Goal: Information Seeking & Learning: Learn about a topic

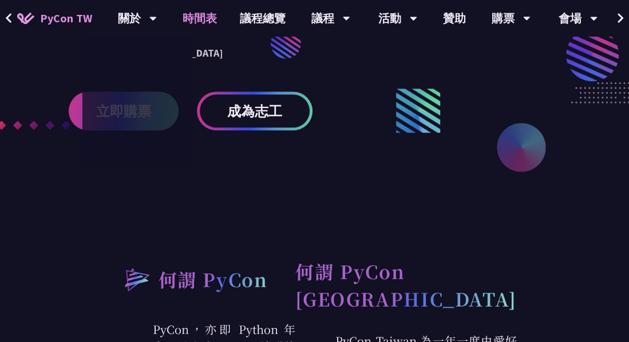
click at [180, 17] on link "時間表" at bounding box center [199, 18] width 57 height 37
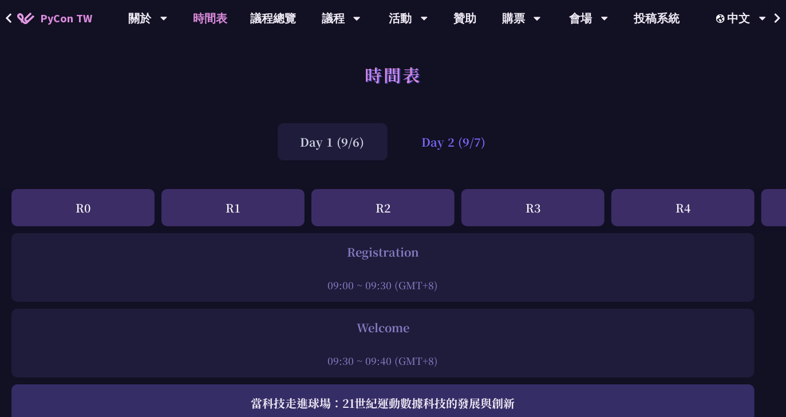
click at [422, 136] on div "Day 2 (9/7)" at bounding box center [454, 141] width 110 height 37
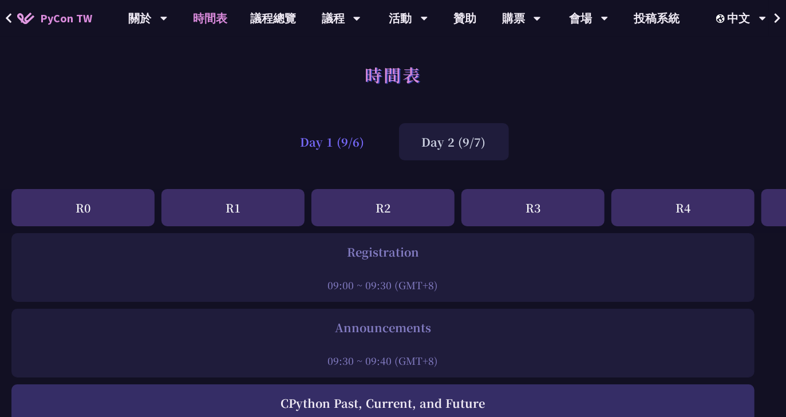
click at [378, 138] on div "Day 1 (9/6)" at bounding box center [333, 141] width 110 height 37
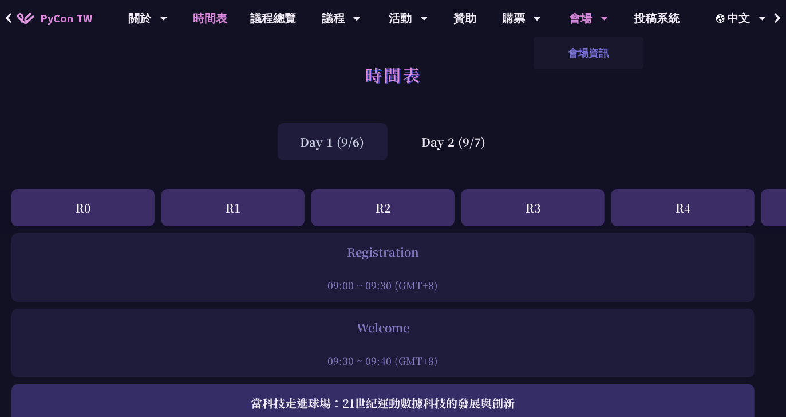
click at [585, 53] on link "會場資訊" at bounding box center [588, 52] width 110 height 27
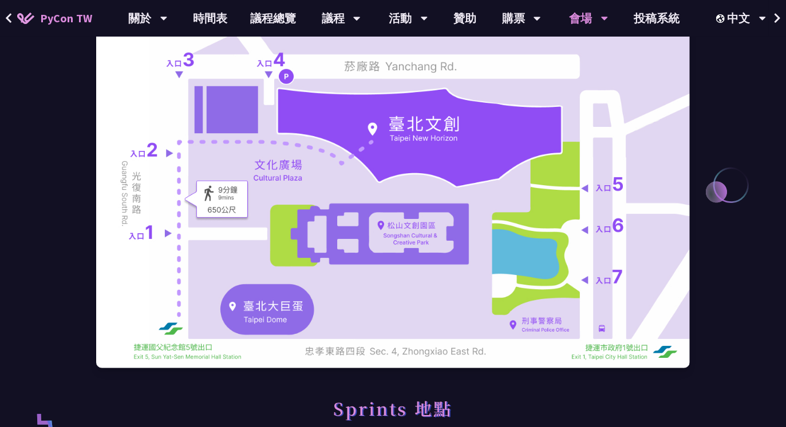
scroll to position [71, 0]
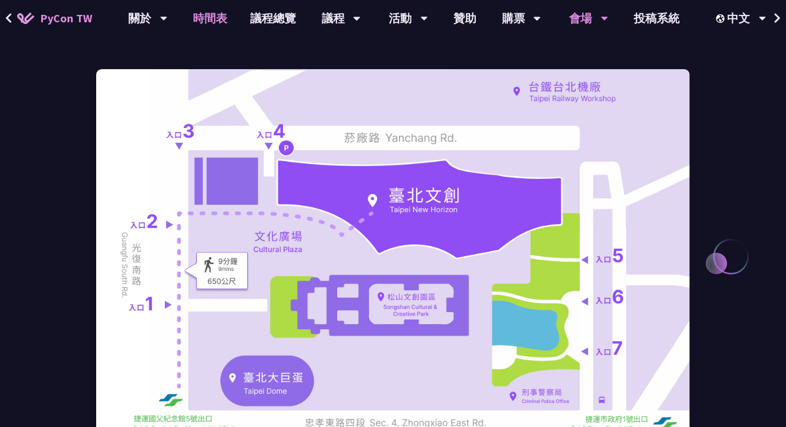
click at [216, 17] on link "時間表" at bounding box center [209, 18] width 57 height 37
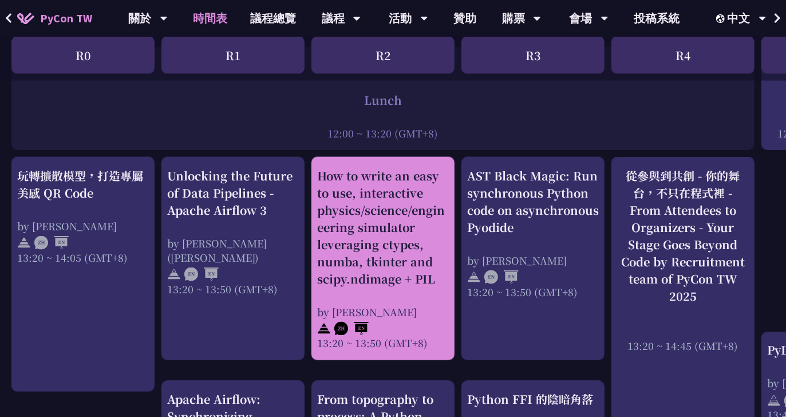
scroll to position [929, 0]
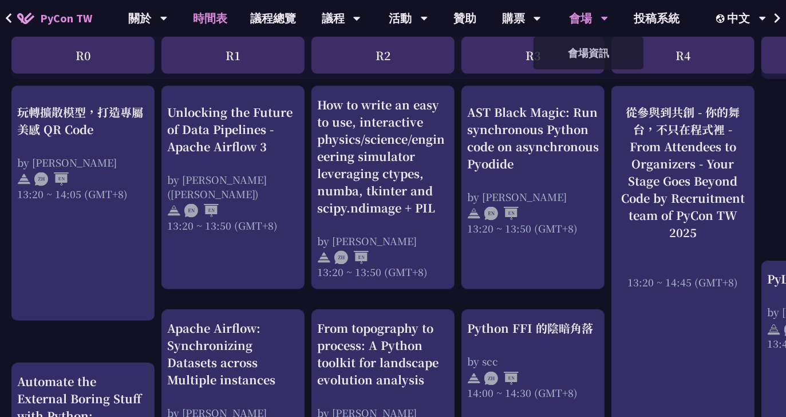
click at [584, 19] on div "會場" at bounding box center [588, 18] width 39 height 37
click at [583, 43] on link "會場資訊" at bounding box center [588, 52] width 110 height 27
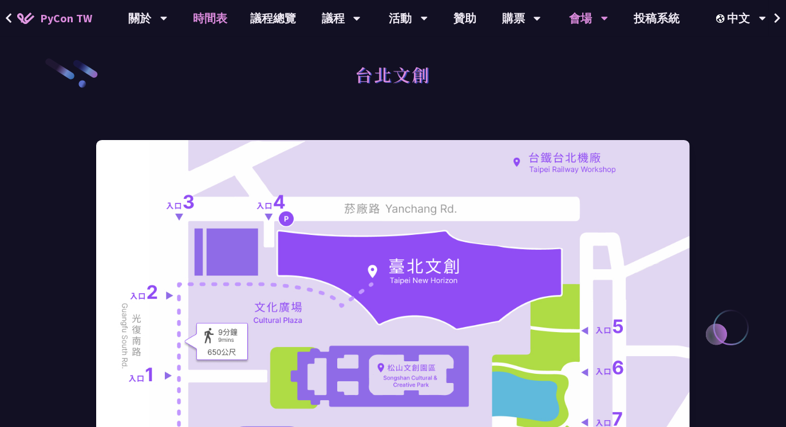
click at [225, 13] on link "時間表" at bounding box center [209, 18] width 57 height 37
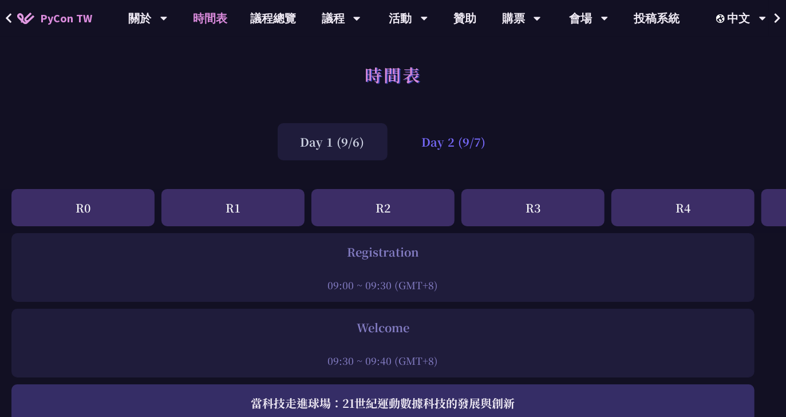
click at [435, 144] on div "Day 2 (9/7)" at bounding box center [454, 141] width 110 height 37
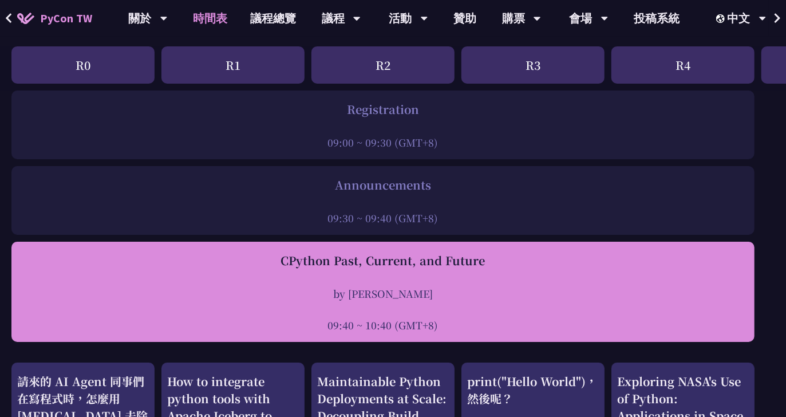
scroll to position [215, 0]
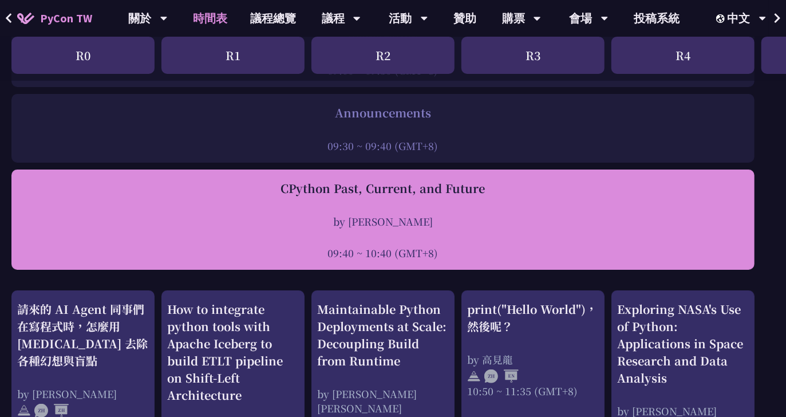
click at [522, 237] on div at bounding box center [382, 236] width 731 height 17
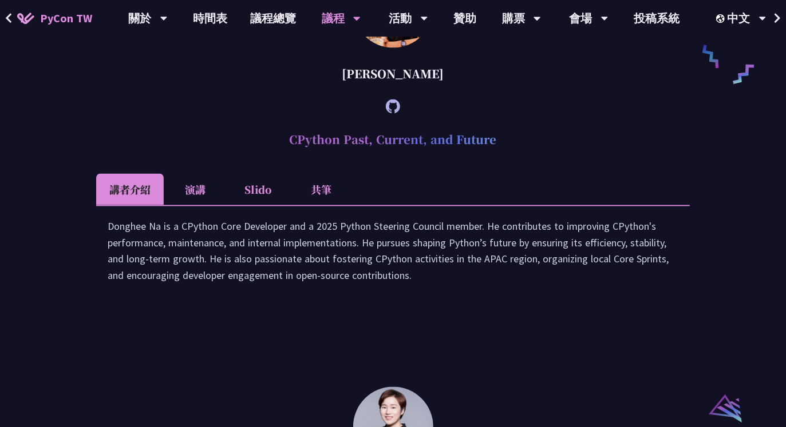
scroll to position [850, 0]
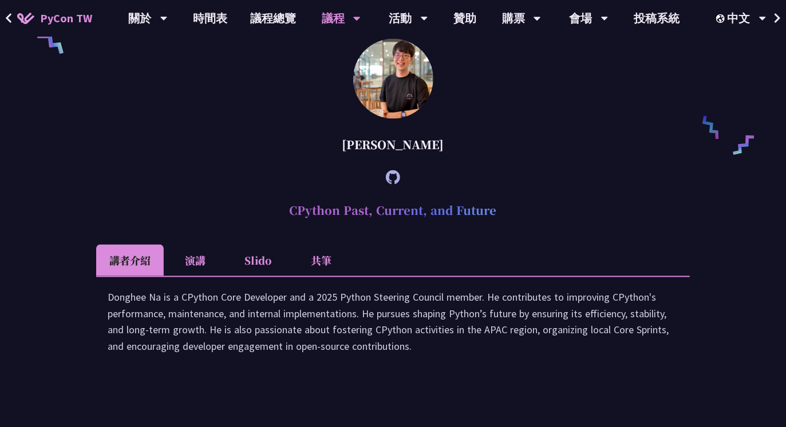
scroll to position [215, 0]
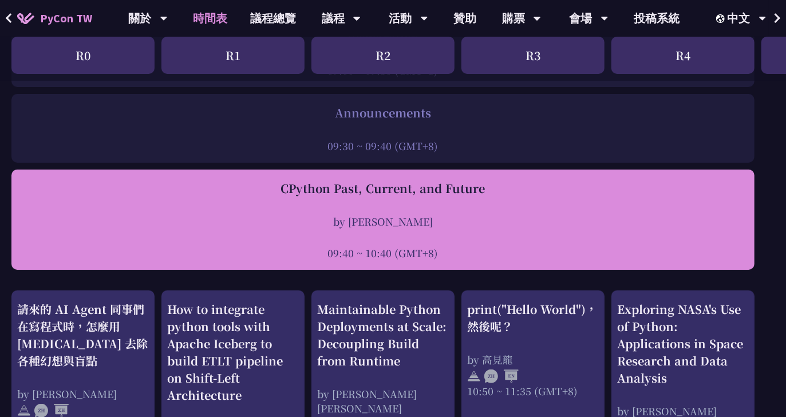
click at [397, 232] on div at bounding box center [382, 236] width 731 height 17
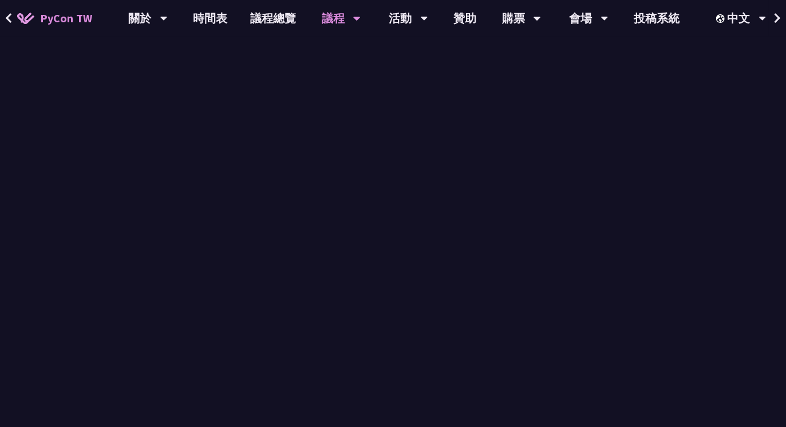
scroll to position [850, 0]
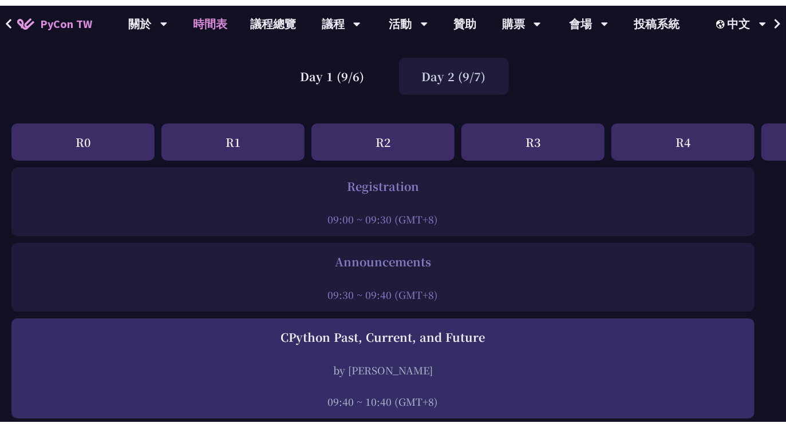
scroll to position [215, 0]
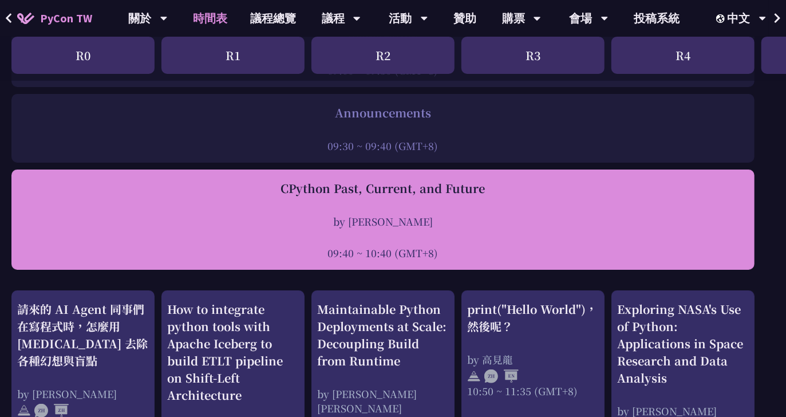
click at [372, 210] on div "CPython Past, Current, and Future by [PERSON_NAME] 09:40 ~ 10:40 (GMT+8)" at bounding box center [382, 220] width 731 height 80
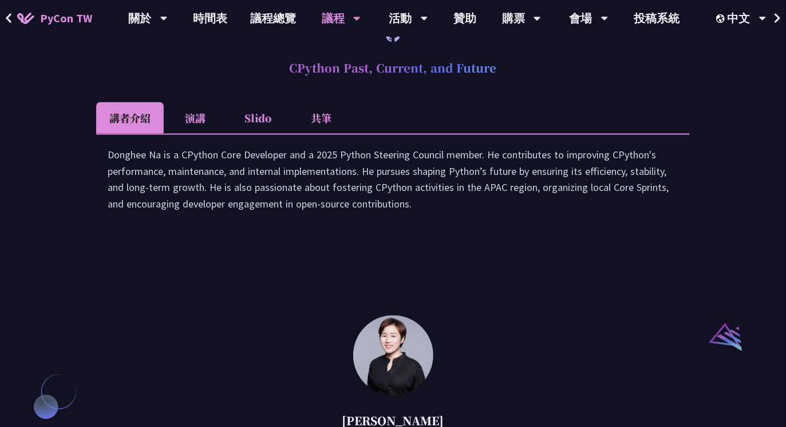
scroll to position [850, 0]
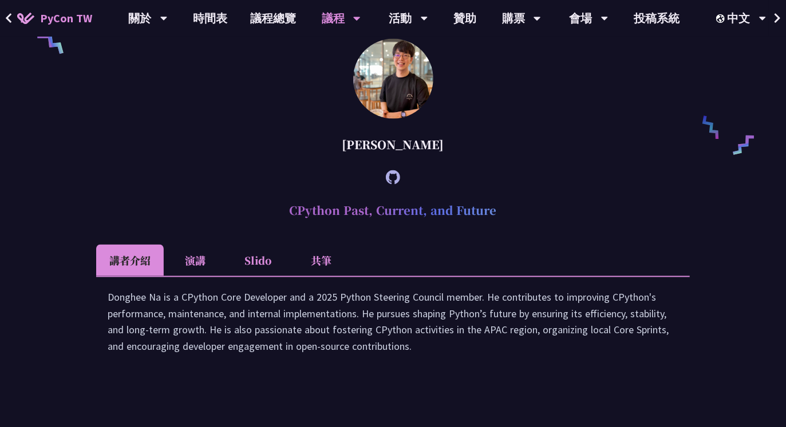
click at [189, 275] on li "演講" at bounding box center [195, 260] width 63 height 31
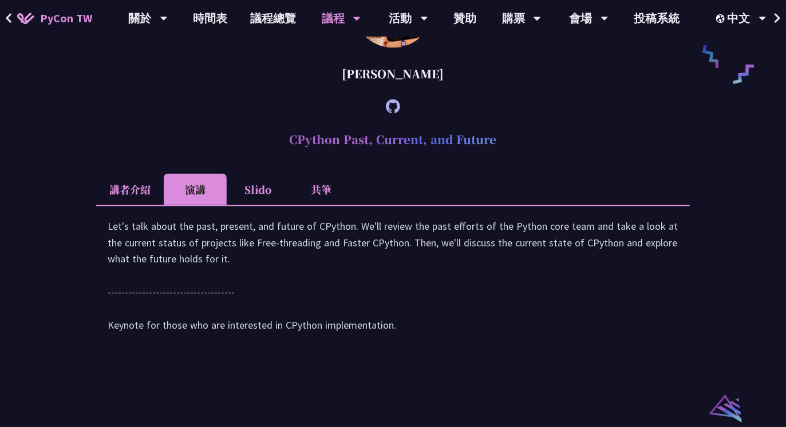
scroll to position [707, 0]
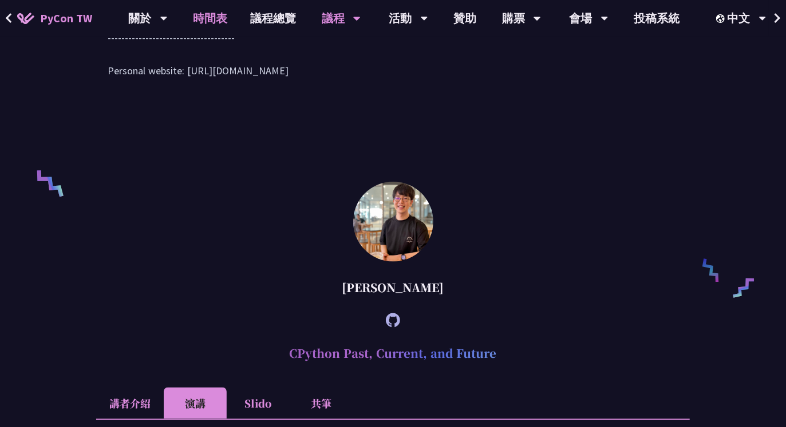
click at [212, 18] on link "時間表" at bounding box center [209, 18] width 57 height 37
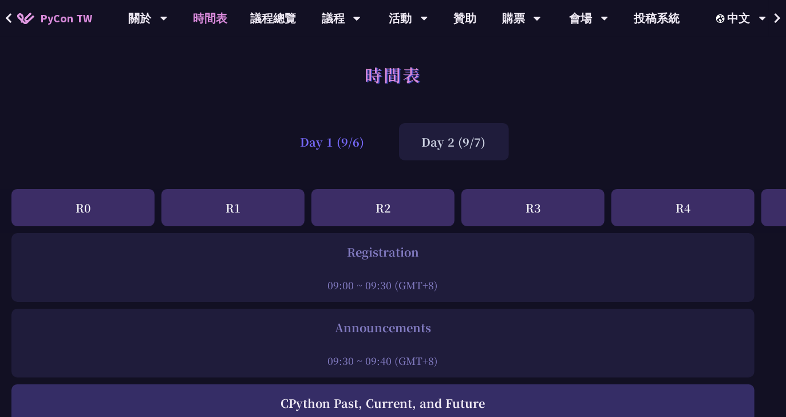
click at [350, 141] on div "Day 1 (9/6)" at bounding box center [333, 141] width 110 height 37
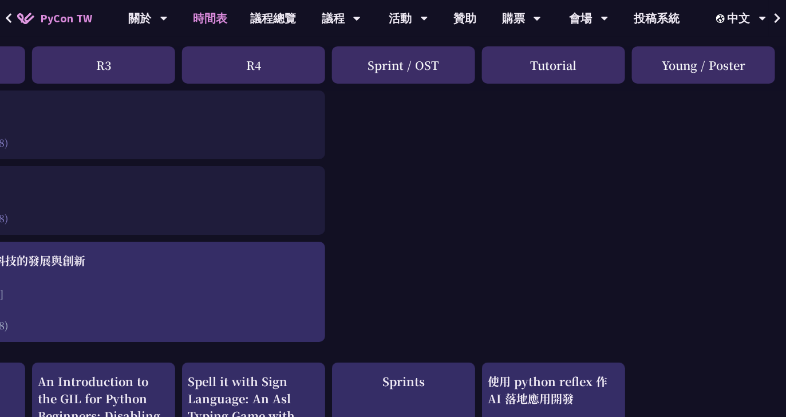
scroll to position [215, 429]
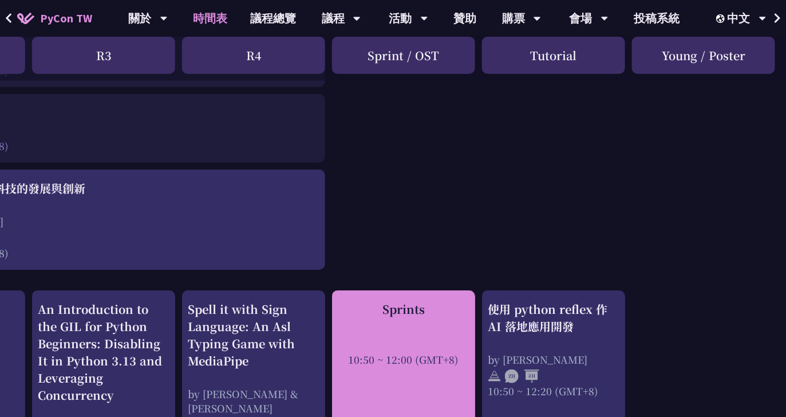
click at [432, 324] on div "Sprints 10:50 ~ 12:00 (GMT+8)" at bounding box center [404, 333] width 132 height 66
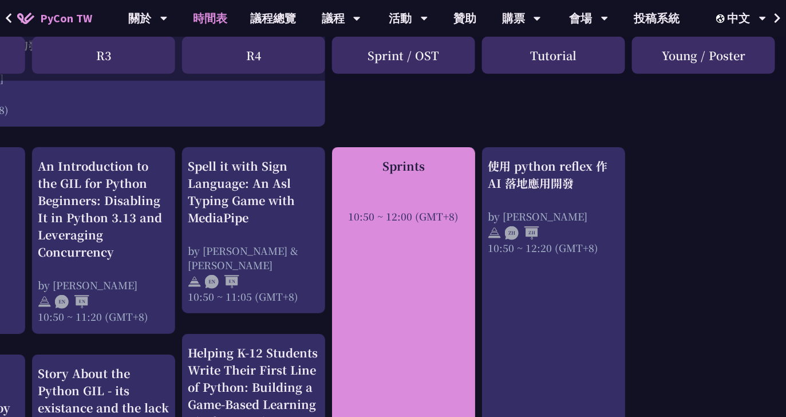
scroll to position [500, 429]
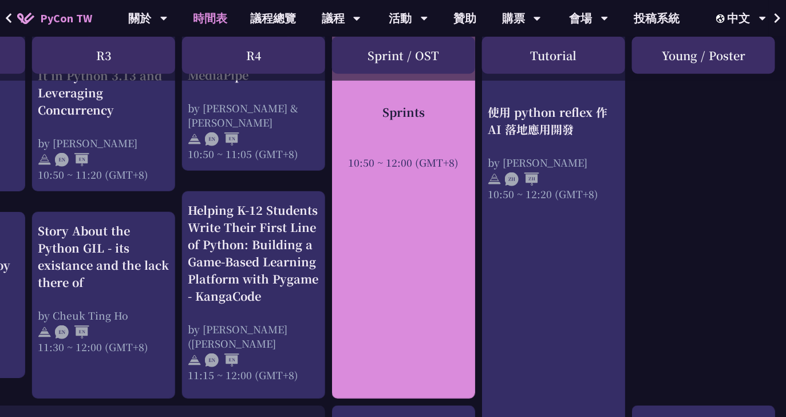
click at [412, 249] on div "Sprints 10:50 ~ 12:00 (GMT+8)" at bounding box center [403, 202] width 143 height 394
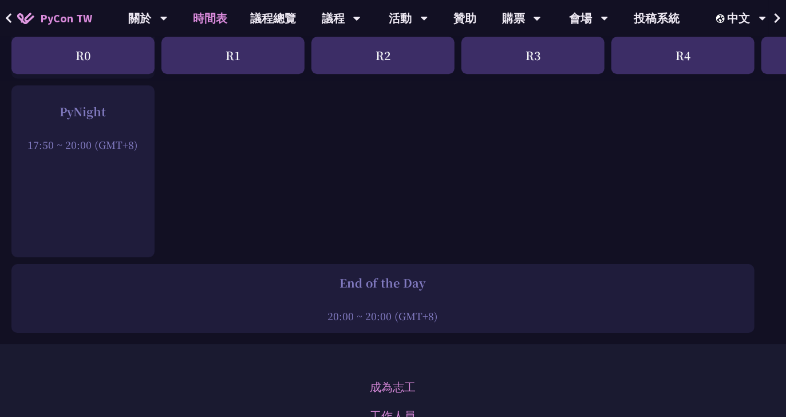
scroll to position [1717, 0]
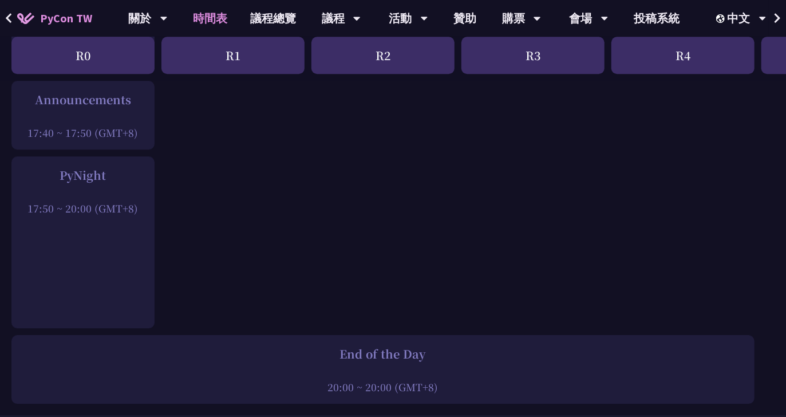
drag, startPoint x: 55, startPoint y: 175, endPoint x: 144, endPoint y: 174, distance: 88.7
click at [144, 174] on div "PyNight" at bounding box center [83, 175] width 132 height 17
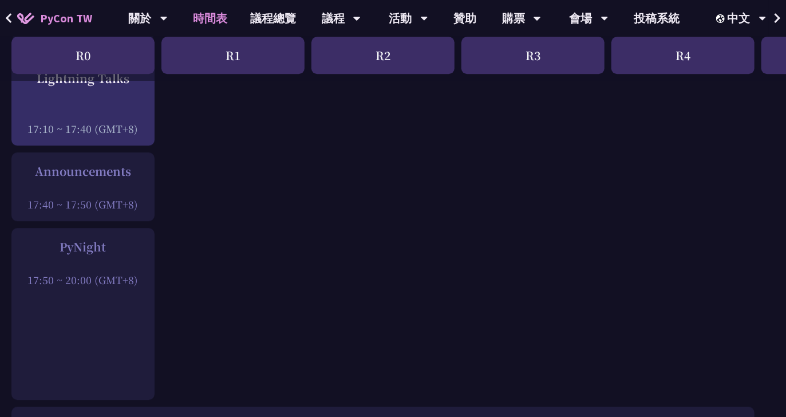
scroll to position [1574, 0]
